Goal: Information Seeking & Learning: Learn about a topic

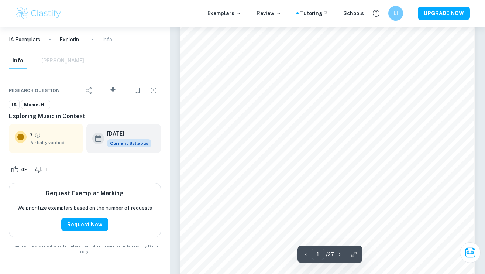
scroll to position [113, 0]
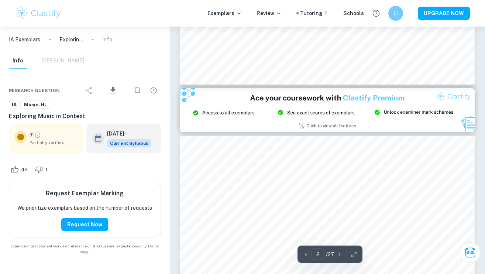
type input "3"
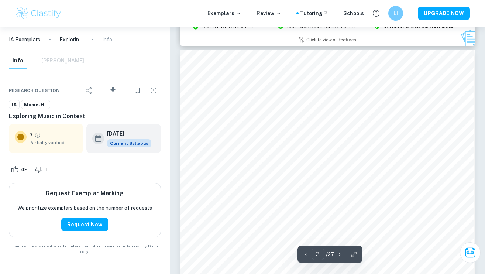
scroll to position [918, 0]
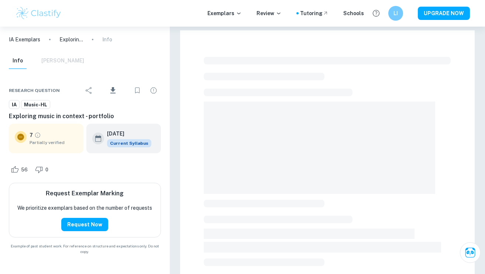
click at [462, 174] on div at bounding box center [327, 238] width 294 height 417
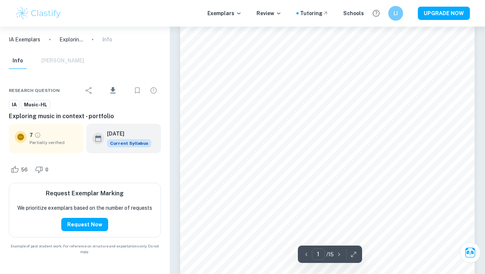
scroll to position [69, 0]
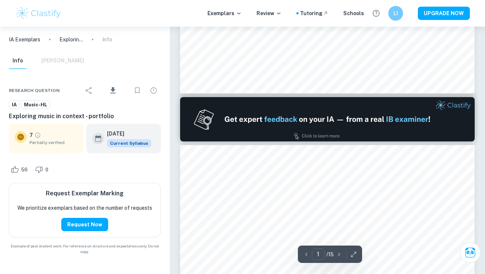
type input "2"
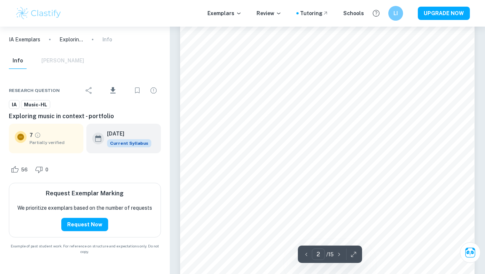
scroll to position [507, 0]
click at [355, 253] on icon "button" at bounding box center [353, 254] width 7 height 7
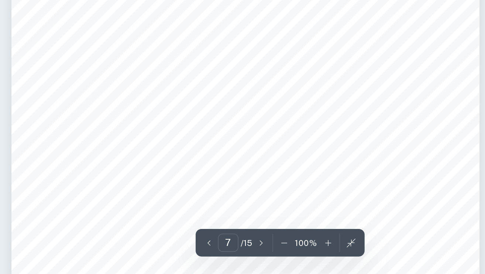
scroll to position [2589, 0]
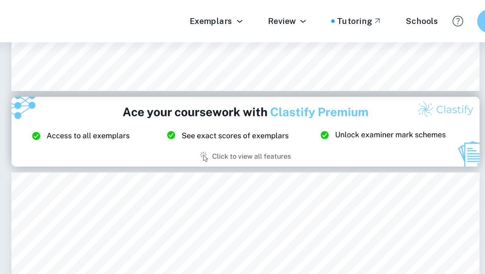
type input "2"
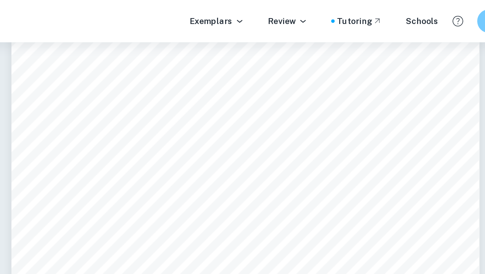
scroll to position [636, 0]
